Goal: Navigation & Orientation: Find specific page/section

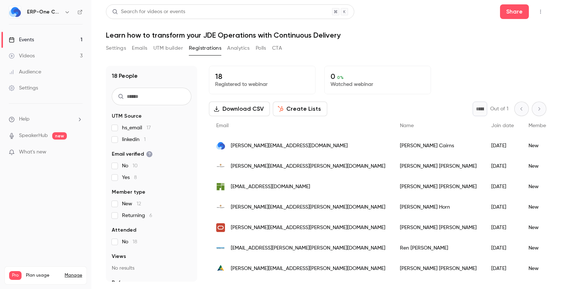
click at [539, 11] on icon "button" at bounding box center [540, 11] width 6 height 5
click at [34, 57] on div at bounding box center [280, 144] width 561 height 289
click at [32, 38] on div "Events" at bounding box center [21, 39] width 25 height 7
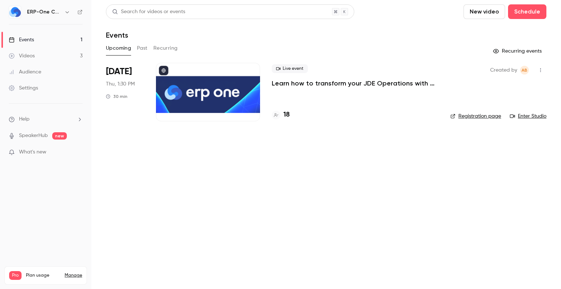
click at [473, 115] on link "Registration page" at bounding box center [475, 115] width 51 height 7
click at [358, 178] on main "Search for videos or events New video Schedule Events Upcoming Past Recurring R…" at bounding box center [325, 144] width 469 height 289
